Goal: Task Accomplishment & Management: Complete application form

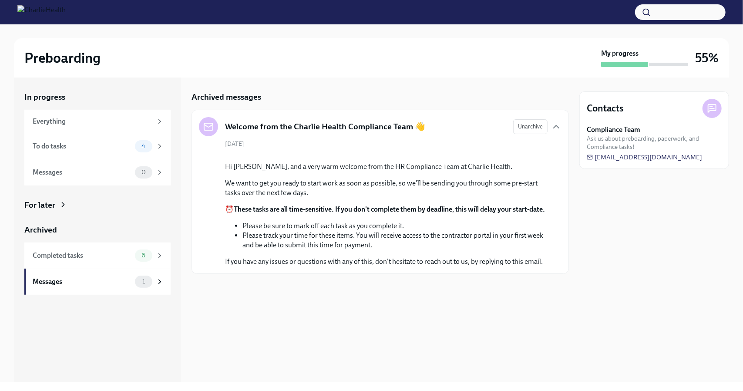
scroll to position [29, 0]
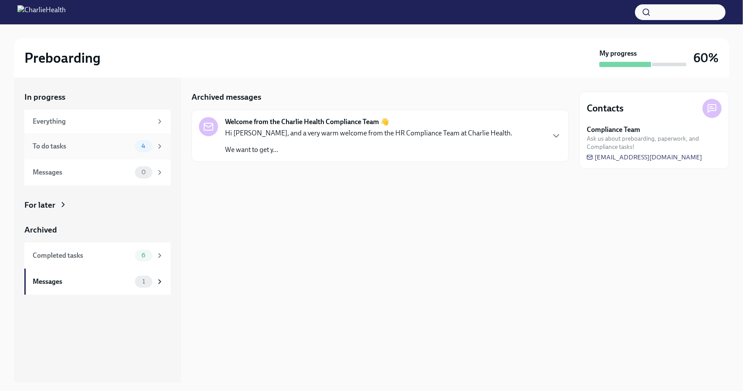
click at [70, 149] on div "To do tasks" at bounding box center [82, 146] width 99 height 10
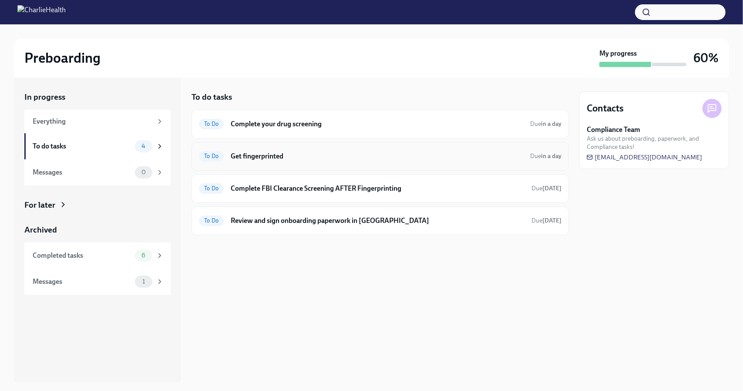
click at [263, 155] on h6 "Get fingerprinted" at bounding box center [377, 156] width 293 height 10
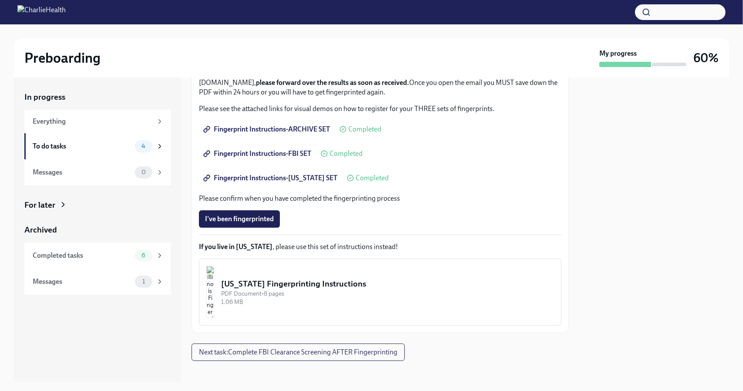
scroll to position [117, 0]
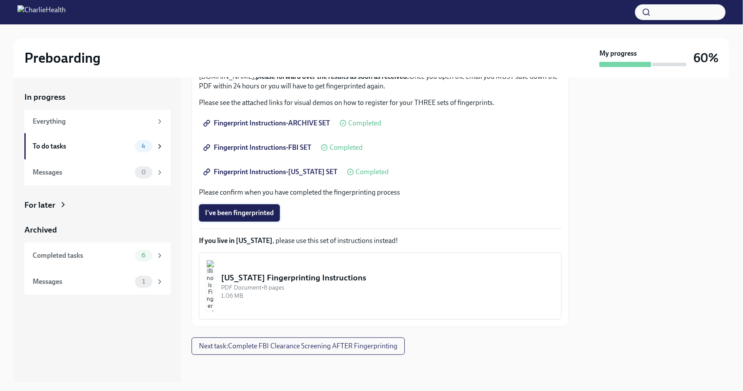
click at [269, 208] on span "I've been fingerprinted" at bounding box center [239, 212] width 69 height 9
click at [356, 345] on span "Next task : Complete FBI Clearance Screening AFTER Fingerprinting" at bounding box center [298, 346] width 198 height 9
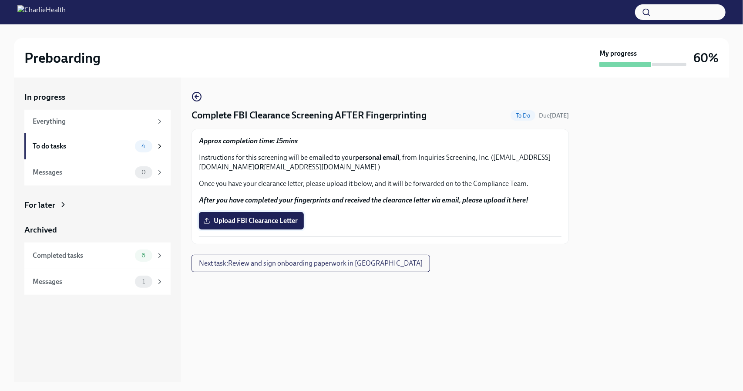
click at [289, 223] on span "Upload FBI Clearance Letter" at bounding box center [251, 220] width 93 height 9
click at [0, 0] on input "Upload FBI Clearance Letter" at bounding box center [0, 0] width 0 height 0
click at [268, 226] on label "Upload FBI Clearance Letter" at bounding box center [251, 220] width 105 height 17
click at [0, 0] on input "Upload FBI Clearance Letter" at bounding box center [0, 0] width 0 height 0
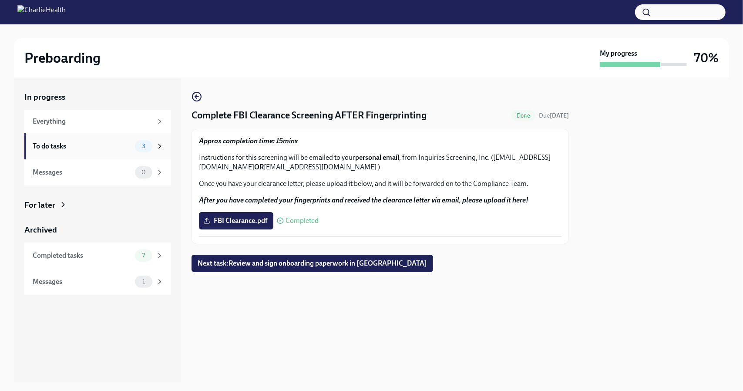
click at [129, 141] on div "To do tasks" at bounding box center [82, 146] width 99 height 10
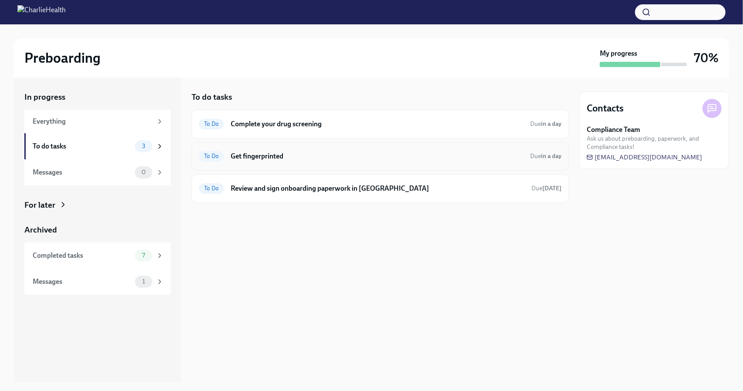
click at [268, 151] on h6 "Get fingerprinted" at bounding box center [377, 156] width 293 height 10
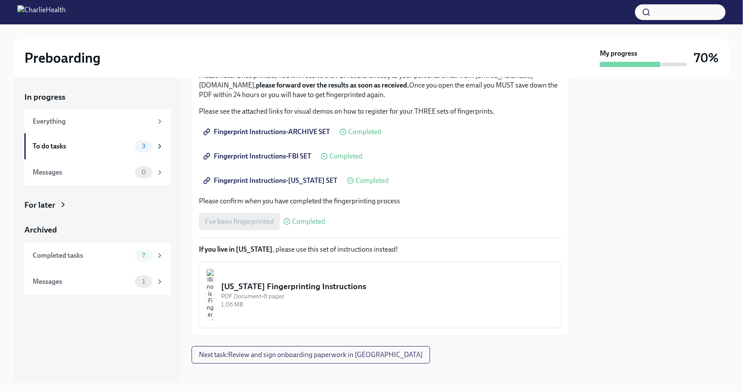
scroll to position [117, 0]
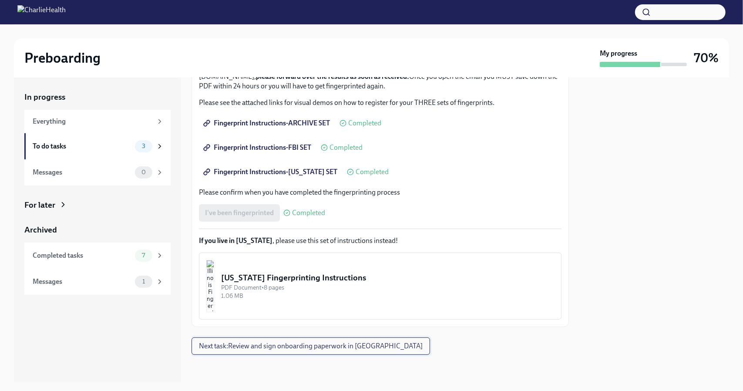
click at [307, 343] on span "Next task : Review and sign onboarding paperwork in UKG" at bounding box center [311, 346] width 224 height 9
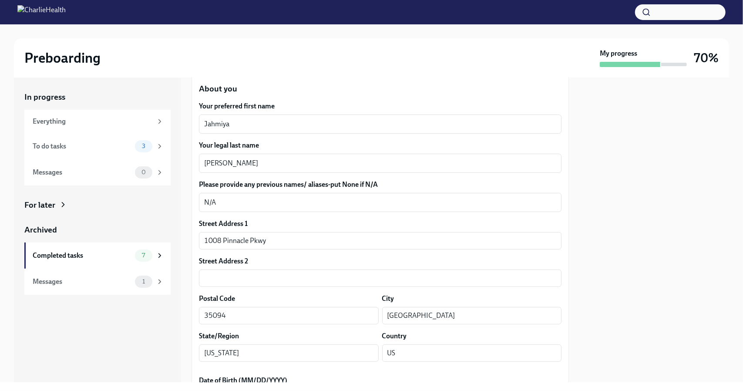
scroll to position [116, 0]
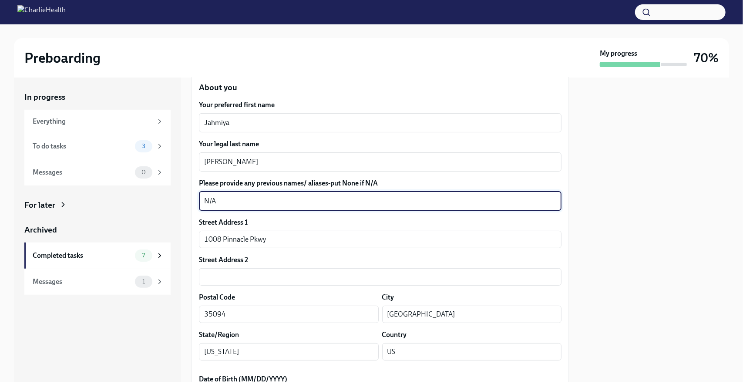
drag, startPoint x: 223, startPoint y: 205, endPoint x: 202, endPoint y: 201, distance: 21.6
click at [202, 201] on div "N/A x ​" at bounding box center [380, 201] width 363 height 19
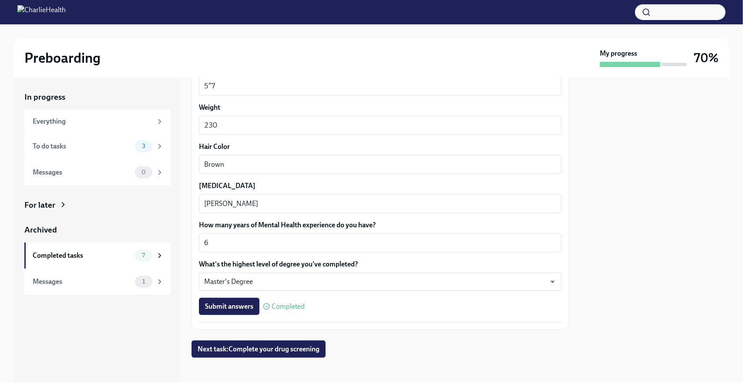
scroll to position [743, 0]
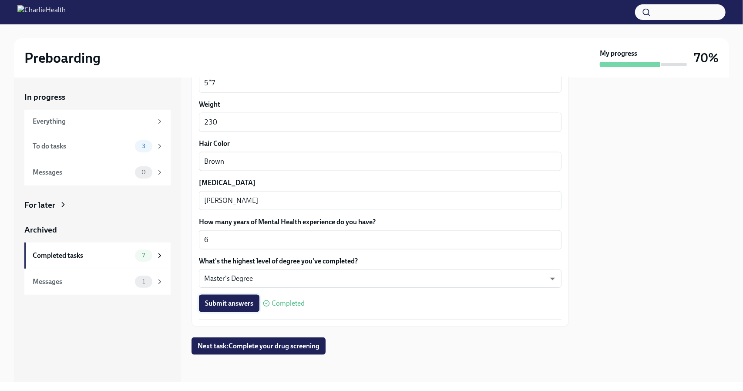
type textarea "Brady"
click at [226, 303] on span "Submit answers" at bounding box center [229, 303] width 48 height 9
click at [98, 149] on div "To do tasks" at bounding box center [82, 146] width 99 height 10
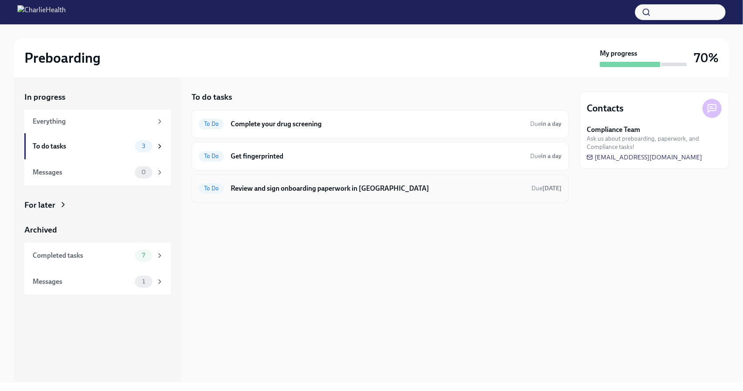
click at [307, 187] on h6 "Review and sign onboarding paperwork in UKG" at bounding box center [378, 189] width 294 height 10
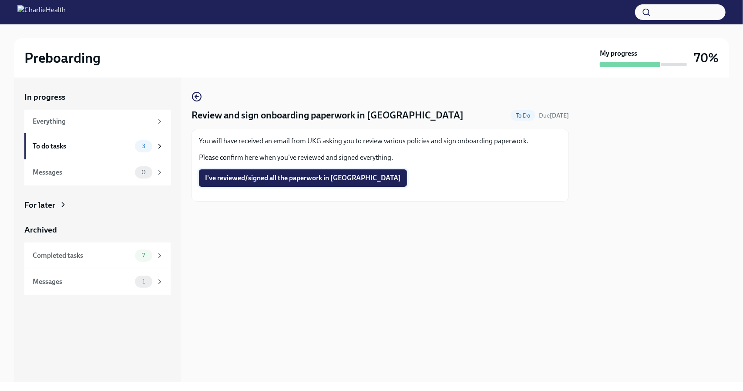
click at [301, 179] on span "I've reviewed/signed all the paperwork in UKG" at bounding box center [303, 178] width 196 height 9
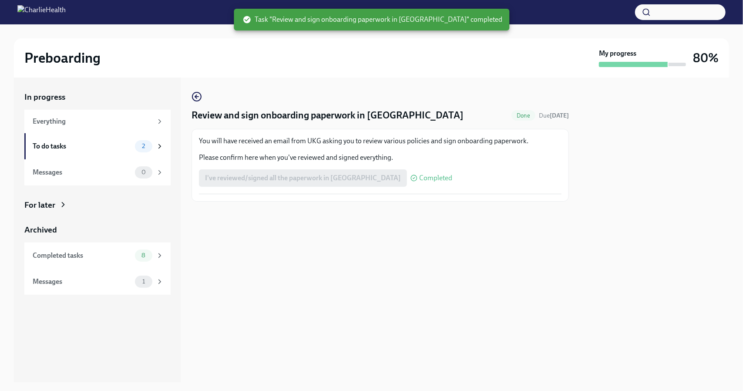
click at [301, 178] on div "I've reviewed/signed all the paperwork in UKG Completed" at bounding box center [325, 177] width 253 height 17
click at [77, 148] on div "To do tasks" at bounding box center [82, 146] width 99 height 10
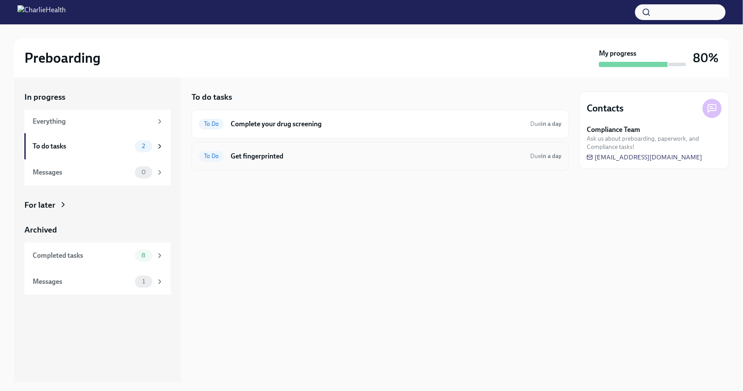
click at [261, 155] on h6 "Get fingerprinted" at bounding box center [377, 156] width 293 height 10
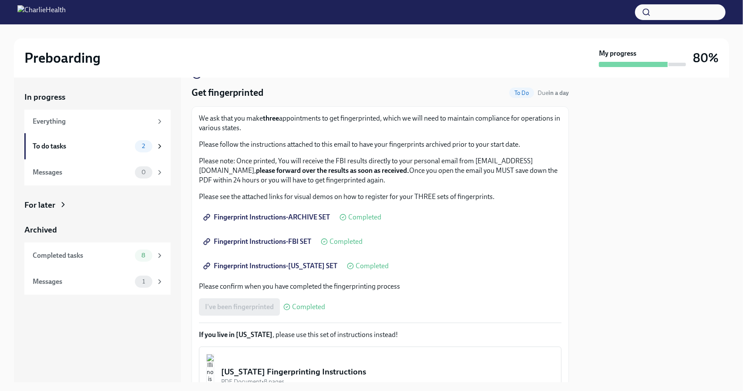
scroll to position [24, 0]
click at [259, 265] on span "Fingerprint Instructions-FLORIDA SET" at bounding box center [271, 265] width 132 height 9
click at [285, 242] on span "Fingerprint Instructions-FBI SET" at bounding box center [258, 240] width 106 height 9
click at [315, 216] on span "Fingerprint Instructions-ARCHIVE SET" at bounding box center [267, 216] width 125 height 9
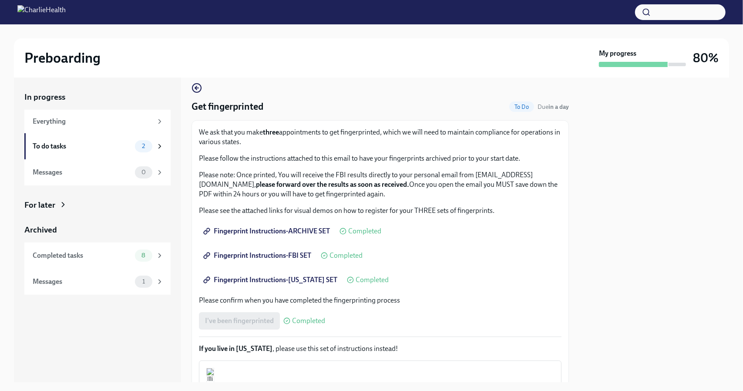
scroll to position [7, 0]
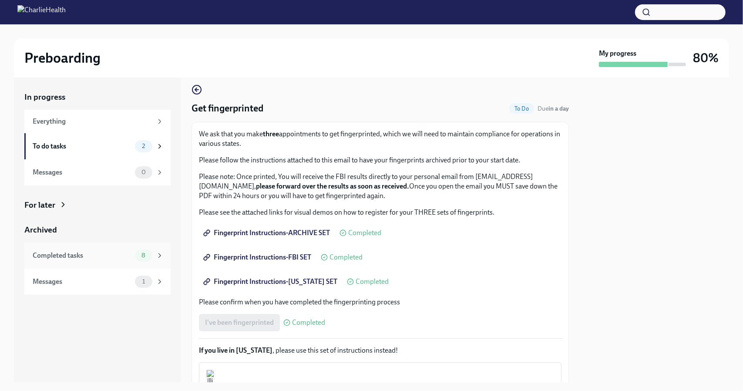
click at [69, 259] on div "Completed tasks" at bounding box center [82, 256] width 99 height 10
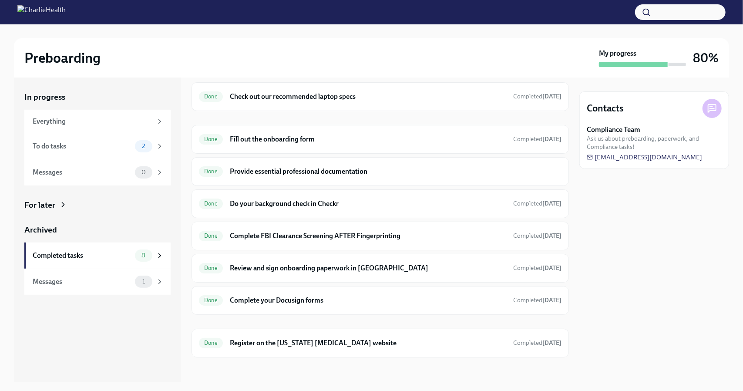
scroll to position [28, 0]
click at [48, 141] on div "To do tasks" at bounding box center [82, 146] width 99 height 10
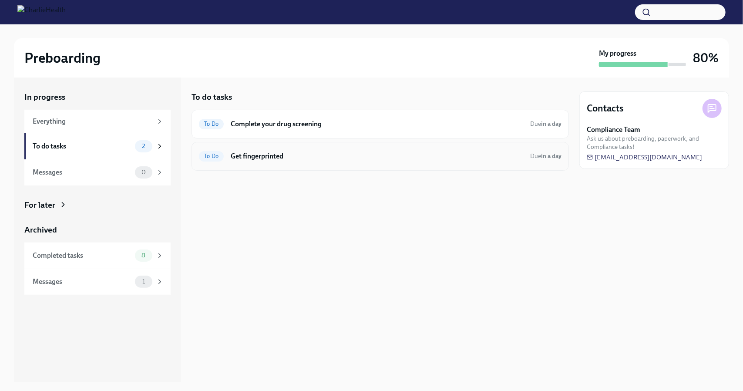
click at [256, 153] on h6 "Get fingerprinted" at bounding box center [377, 156] width 293 height 10
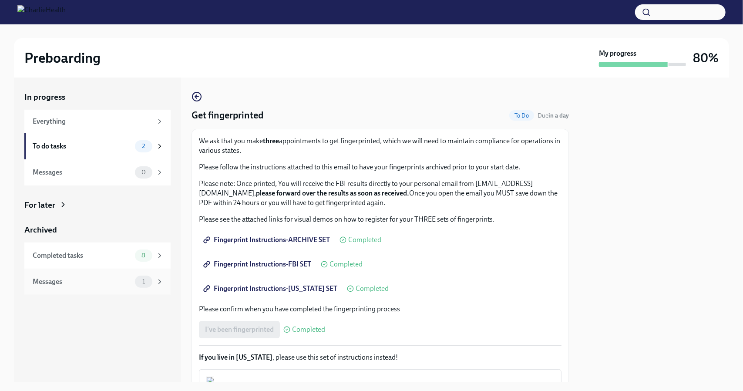
click at [98, 281] on div "Messages" at bounding box center [82, 282] width 99 height 10
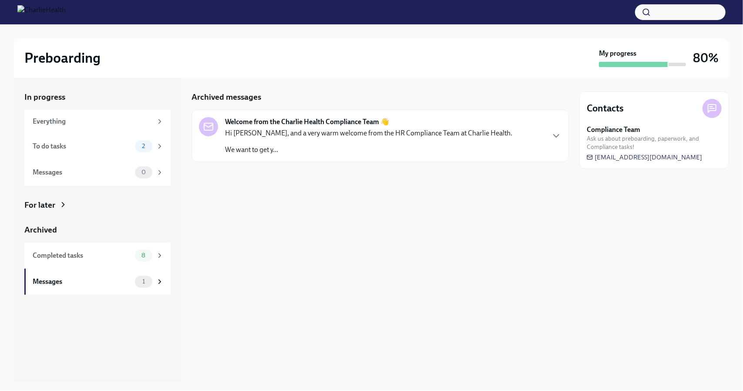
click at [352, 119] on strong "Welcome from the Charlie Health Compliance Team 👋" at bounding box center [307, 122] width 164 height 10
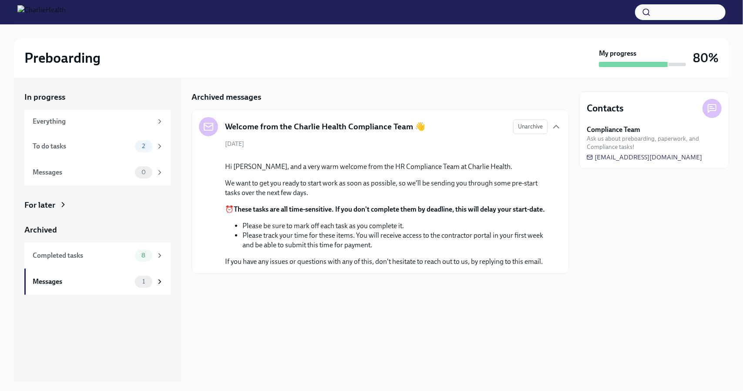
scroll to position [29, 0]
click at [121, 147] on div "To do tasks" at bounding box center [82, 146] width 99 height 10
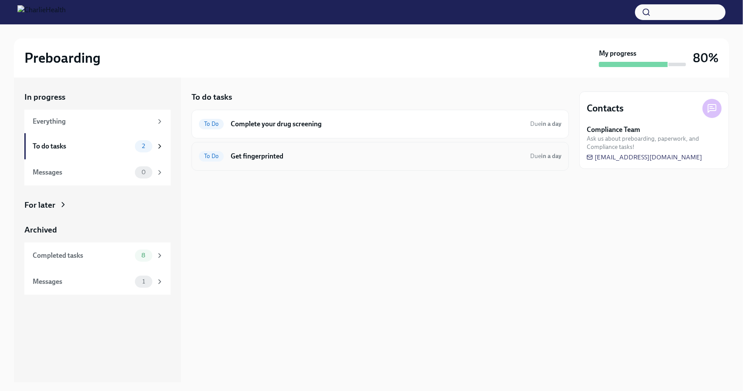
click at [247, 156] on h6 "Get fingerprinted" at bounding box center [377, 156] width 293 height 10
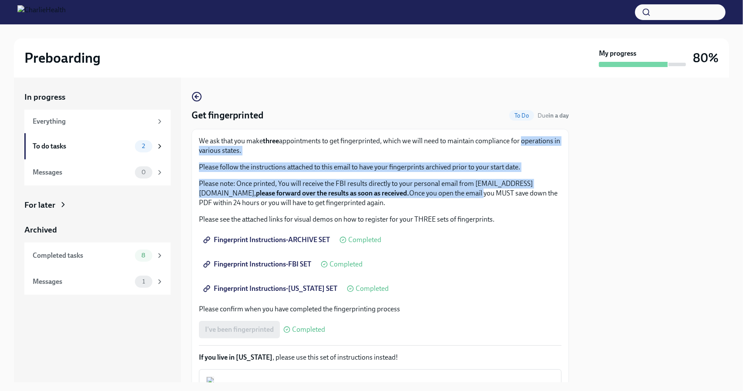
drag, startPoint x: 570, startPoint y: 140, endPoint x: 573, endPoint y: 191, distance: 51.4
click at [573, 191] on div "In progress Everything To do tasks 2 Messages 0 For later Archived Completed ta…" at bounding box center [371, 229] width 715 height 305
click at [573, 189] on div "In progress Everything To do tasks 2 Messages 0 For later Archived Completed ta…" at bounding box center [371, 229] width 715 height 305
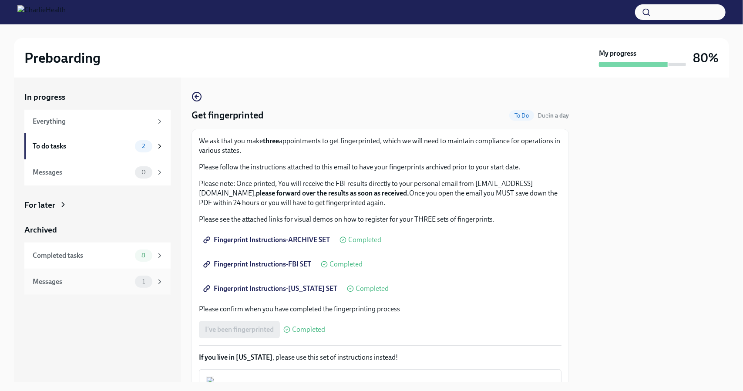
click at [104, 289] on div "Messages 1" at bounding box center [97, 282] width 146 height 26
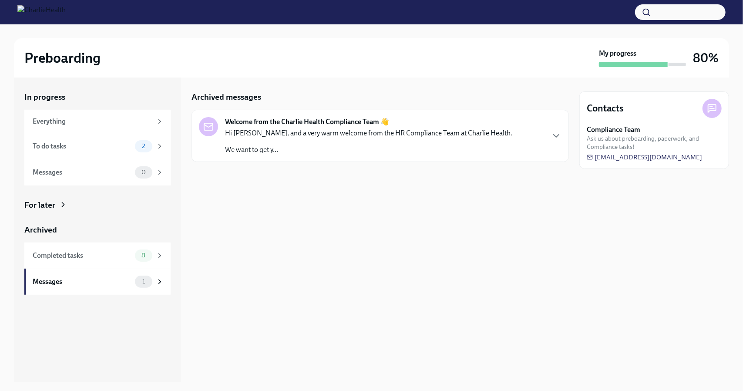
click at [646, 154] on span "[EMAIL_ADDRESS][DOMAIN_NAME]" at bounding box center [644, 157] width 115 height 9
click at [648, 153] on span "[EMAIL_ADDRESS][DOMAIN_NAME]" at bounding box center [644, 157] width 115 height 9
click at [645, 155] on span "[EMAIL_ADDRESS][DOMAIN_NAME]" at bounding box center [644, 157] width 115 height 9
click at [642, 159] on span "[EMAIL_ADDRESS][DOMAIN_NAME]" at bounding box center [644, 157] width 115 height 9
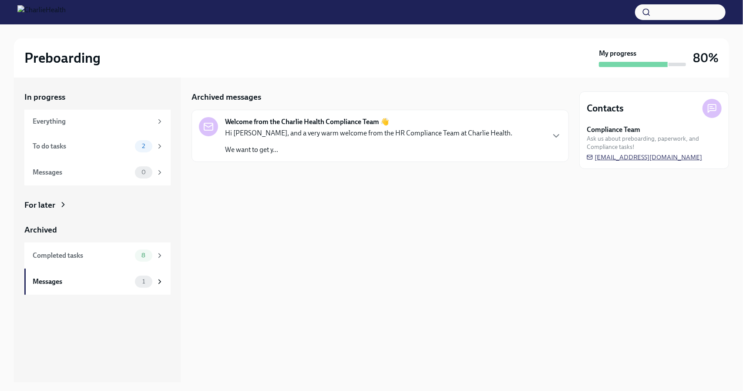
click at [645, 155] on span "[EMAIL_ADDRESS][DOMAIN_NAME]" at bounding box center [644, 157] width 115 height 9
click at [646, 156] on span "[EMAIL_ADDRESS][DOMAIN_NAME]" at bounding box center [644, 157] width 115 height 9
click at [646, 155] on span "[EMAIL_ADDRESS][DOMAIN_NAME]" at bounding box center [644, 157] width 115 height 9
click at [642, 149] on span "Ask us about preboarding, paperwork, and Compliance tasks!" at bounding box center [654, 142] width 135 height 17
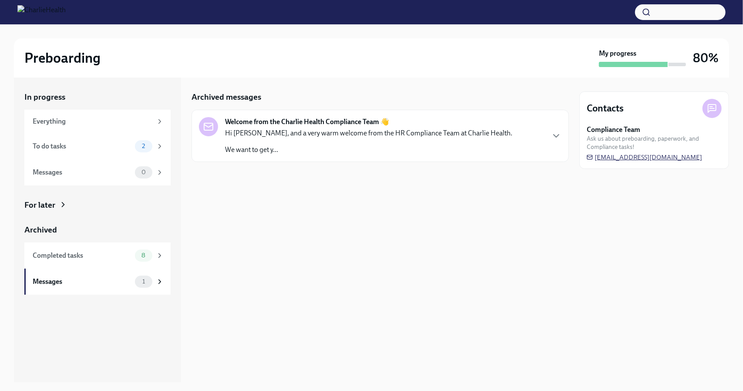
click at [640, 156] on span "[EMAIL_ADDRESS][DOMAIN_NAME]" at bounding box center [644, 157] width 115 height 9
click at [680, 158] on span "[EMAIL_ADDRESS][DOMAIN_NAME]" at bounding box center [644, 157] width 115 height 9
click at [585, 155] on div "Contacts Compliance Team Ask us about preboarding, paperwork, and Compliance ta…" at bounding box center [654, 129] width 150 height 77
click at [591, 157] on icon at bounding box center [590, 157] width 6 height 6
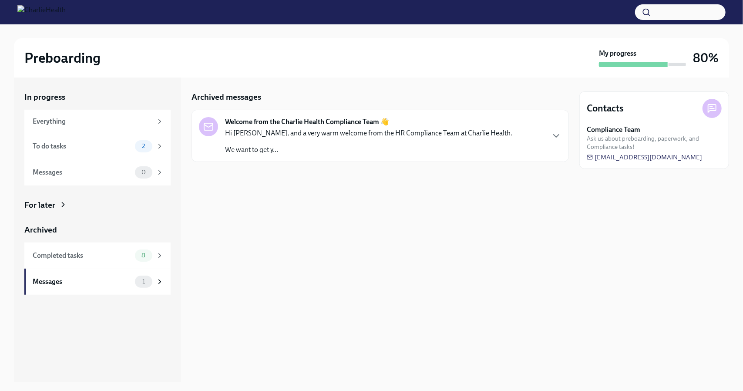
click at [605, 185] on div "Contacts Compliance Team Ask us about preboarding, paperwork, and Compliance ta…" at bounding box center [654, 229] width 150 height 305
click at [603, 155] on span "[EMAIL_ADDRESS][DOMAIN_NAME]" at bounding box center [644, 157] width 115 height 9
